Goal: Transaction & Acquisition: Download file/media

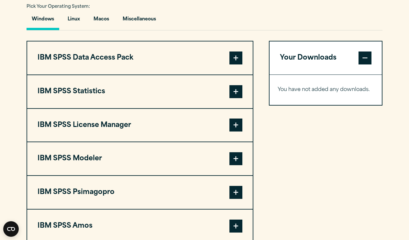
scroll to position [484, 0]
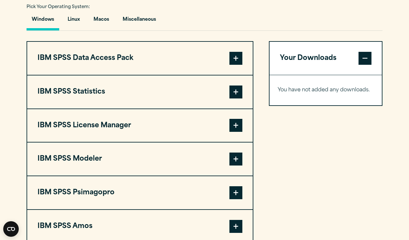
click at [212, 95] on button "IBM SPSS Statistics" at bounding box center [140, 91] width 226 height 33
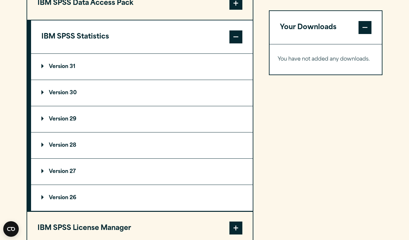
scroll to position [538, 0]
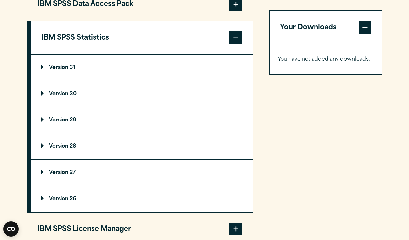
click at [67, 70] on p "Version 31" at bounding box center [58, 67] width 34 height 5
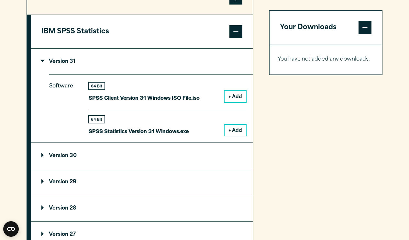
scroll to position [542, 0]
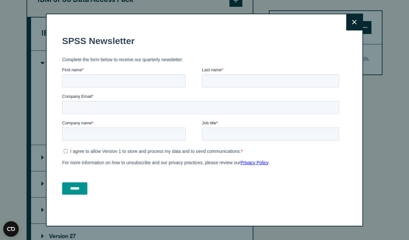
click at [355, 17] on button "Close" at bounding box center [355, 22] width 16 height 16
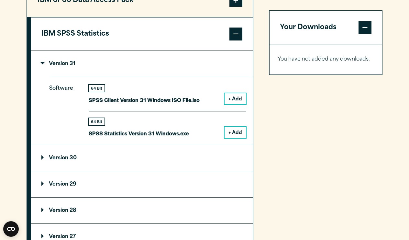
click at [57, 184] on p "Version 29" at bounding box center [58, 184] width 35 height 5
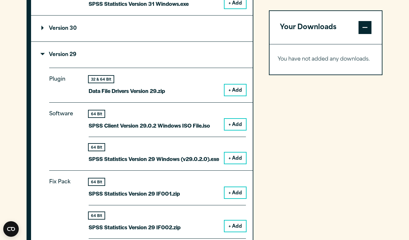
scroll to position [670, 0]
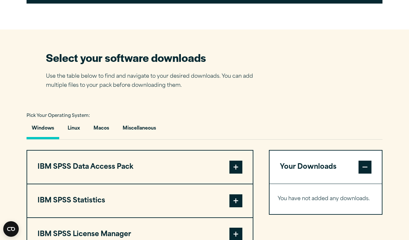
scroll to position [392, 0]
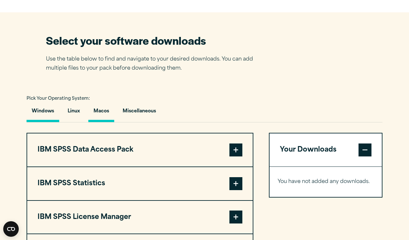
click at [107, 111] on button "Macos" at bounding box center [101, 113] width 26 height 18
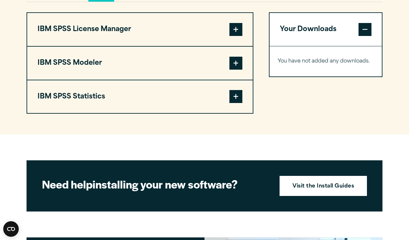
scroll to position [513, 0]
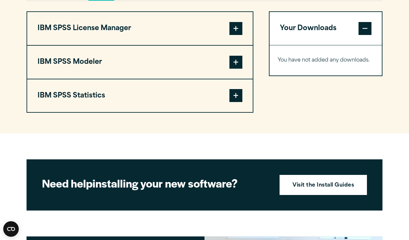
click at [193, 35] on button "IBM SPSS License Manager" at bounding box center [140, 28] width 226 height 33
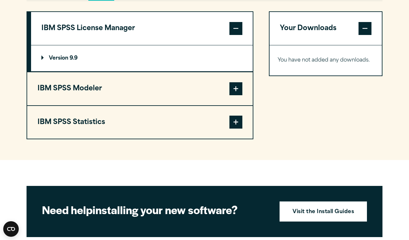
click at [193, 35] on button "IBM SPSS License Manager" at bounding box center [142, 28] width 222 height 33
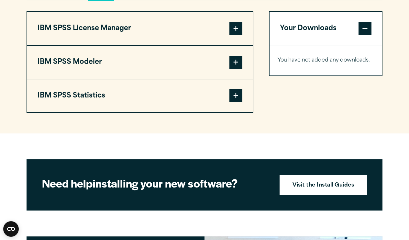
click at [132, 95] on button "IBM SPSS Statistics" at bounding box center [140, 95] width 226 height 33
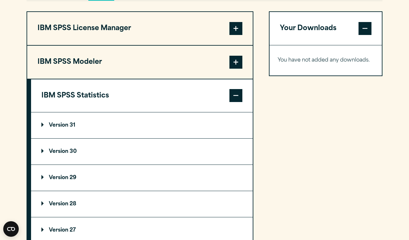
scroll to position [557, 0]
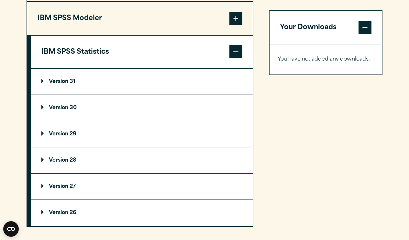
click at [63, 134] on p "Version 29" at bounding box center [58, 134] width 35 height 5
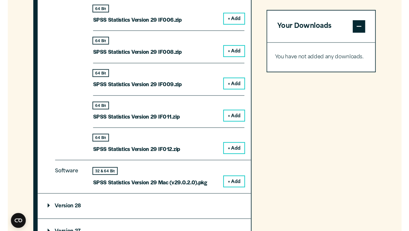
scroll to position [840, 0]
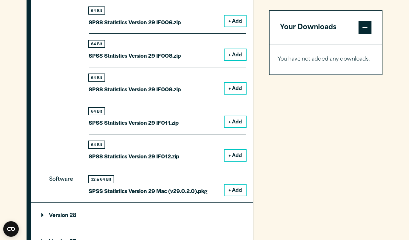
click at [237, 187] on button "+ Add" at bounding box center [235, 190] width 21 height 11
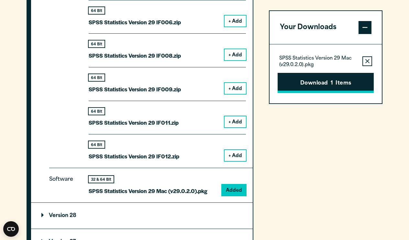
click at [319, 78] on button "Download 1 Items" at bounding box center [326, 83] width 96 height 20
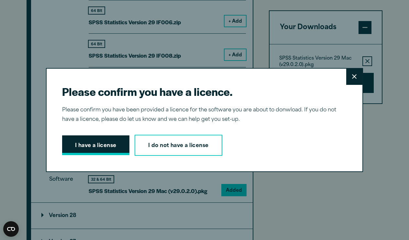
click at [106, 148] on button "I have a license" at bounding box center [95, 145] width 67 height 20
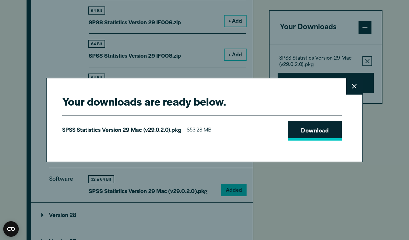
click at [310, 130] on link "Download" at bounding box center [315, 131] width 54 height 20
